Goal: Task Accomplishment & Management: Manage account settings

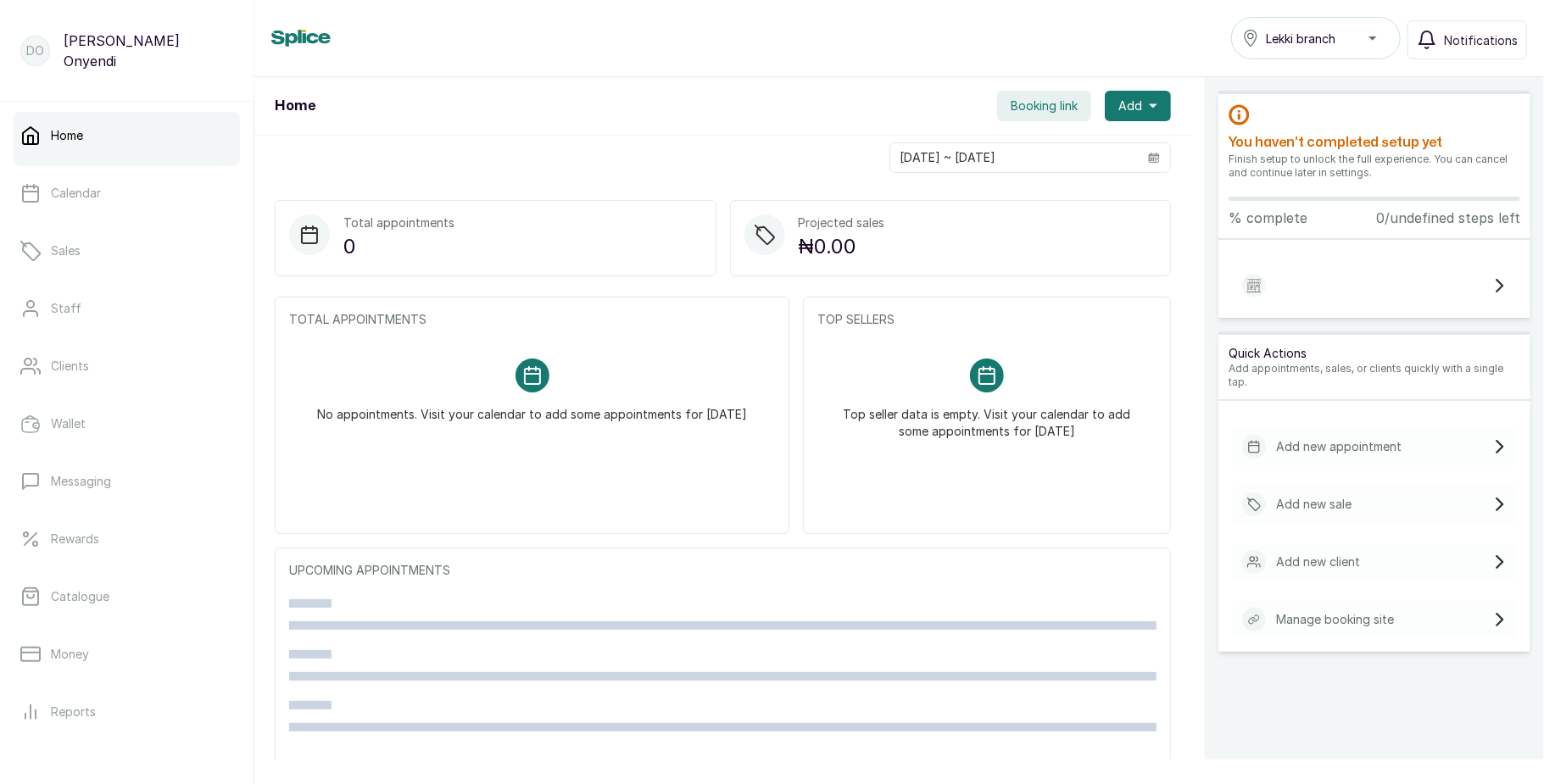
click at [1283, 43] on span "Lekki branch" at bounding box center [1301, 38] width 70 height 18
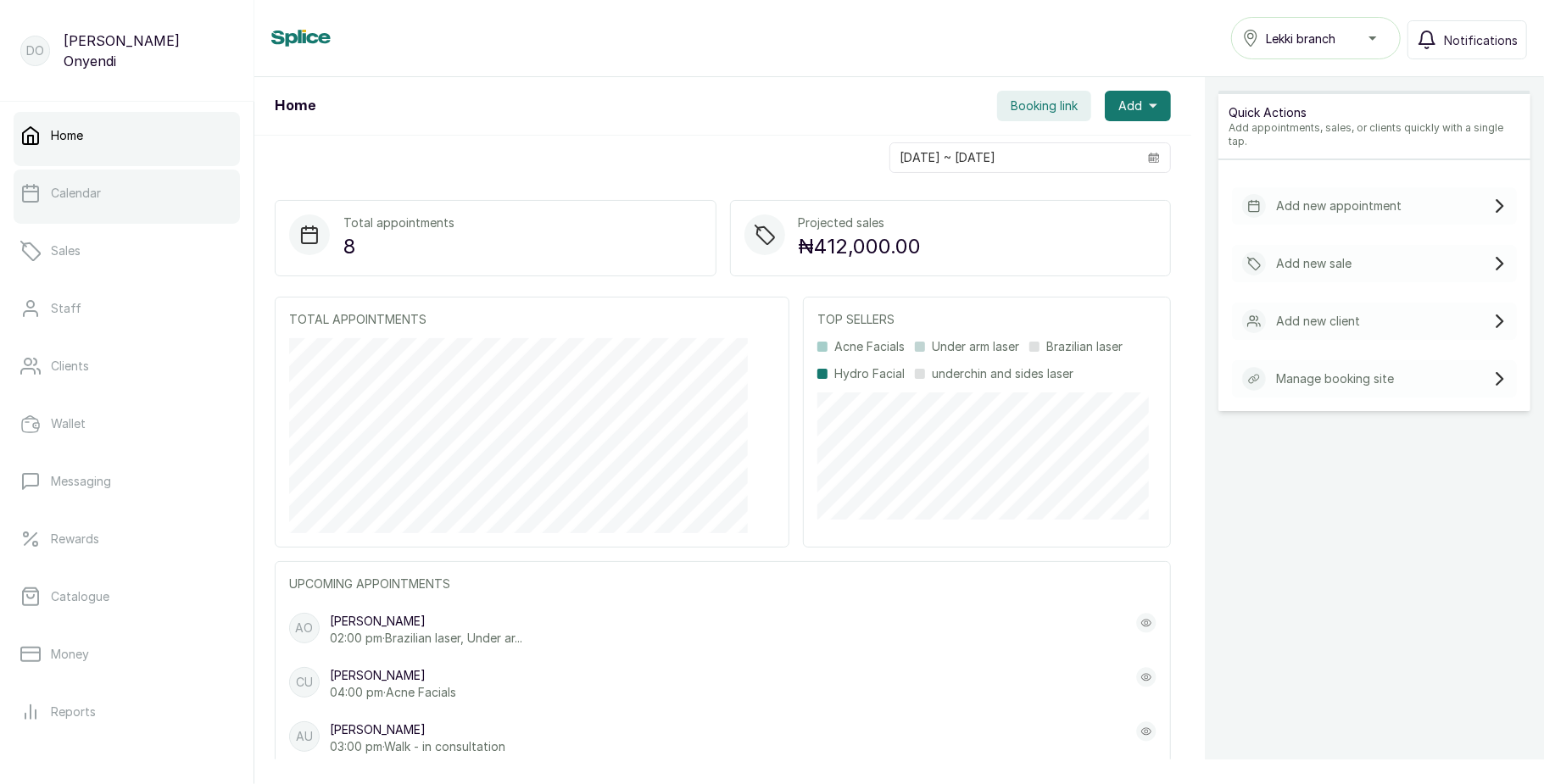
click at [119, 198] on link "Calendar" at bounding box center [127, 193] width 227 height 48
